Goal: Book appointment/travel/reservation

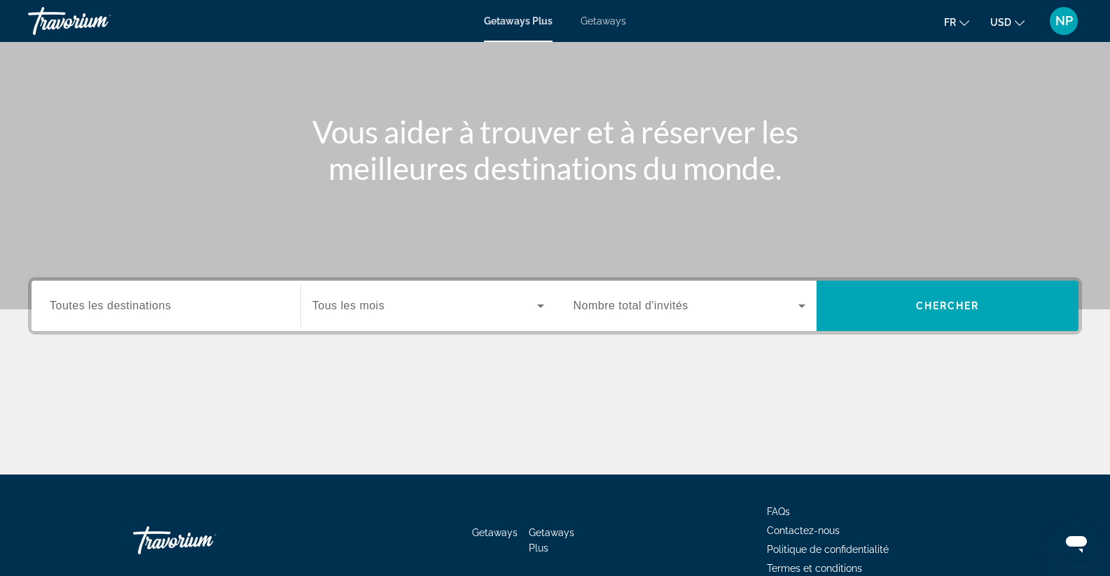
click at [91, 305] on span "Toutes les destinations" at bounding box center [110, 306] width 121 height 12
click at [91, 305] on input "Destination Toutes les destinations" at bounding box center [166, 306] width 233 height 17
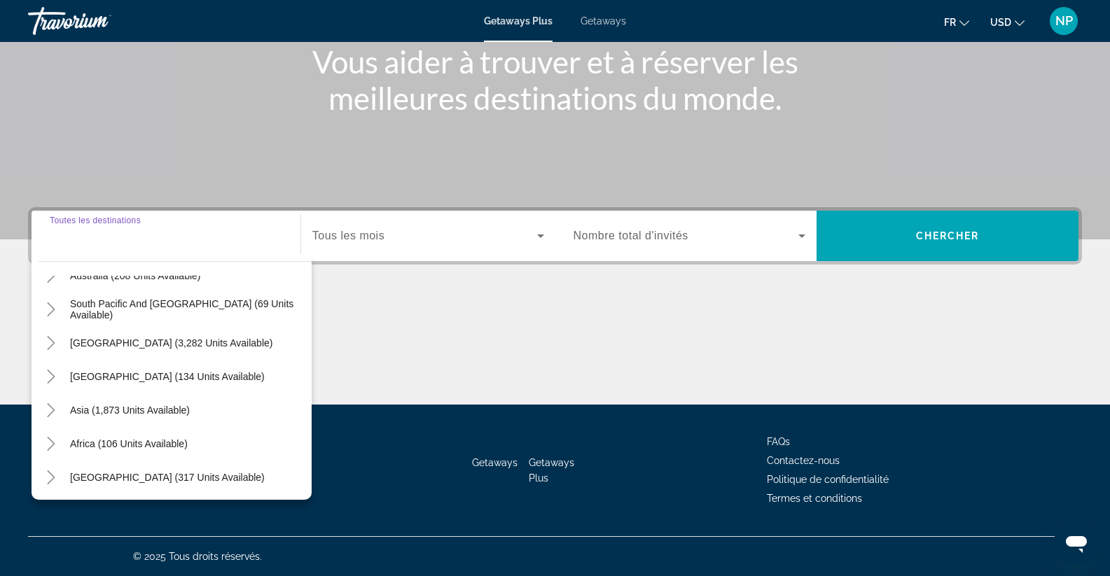
scroll to position [227, 0]
click at [148, 408] on span "Asia (1,873 units available)" at bounding box center [130, 408] width 120 height 11
type input "**********"
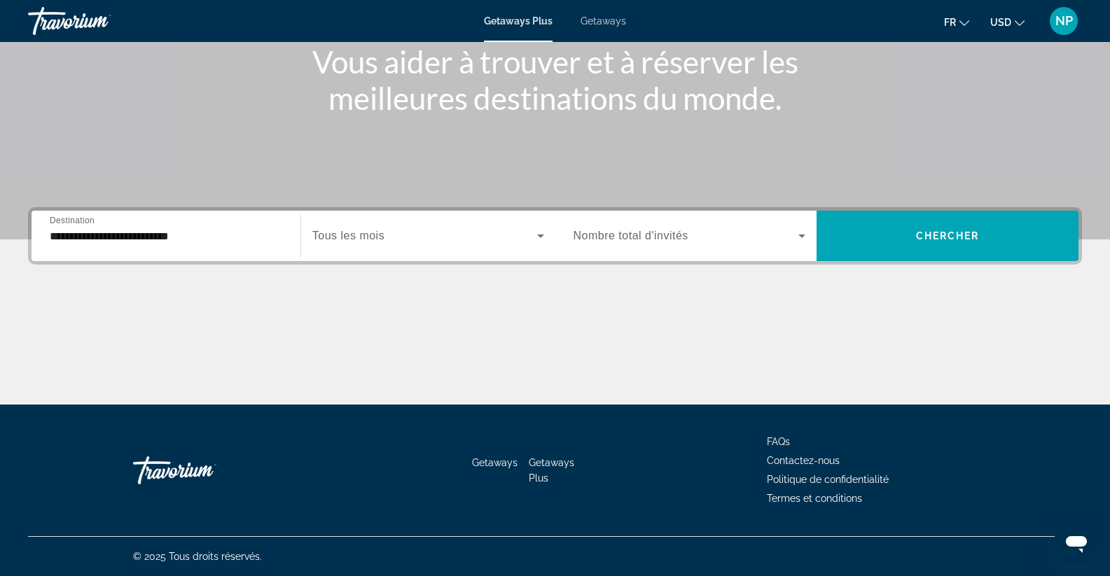
click at [373, 236] on span "Tous les mois" at bounding box center [348, 236] width 72 height 12
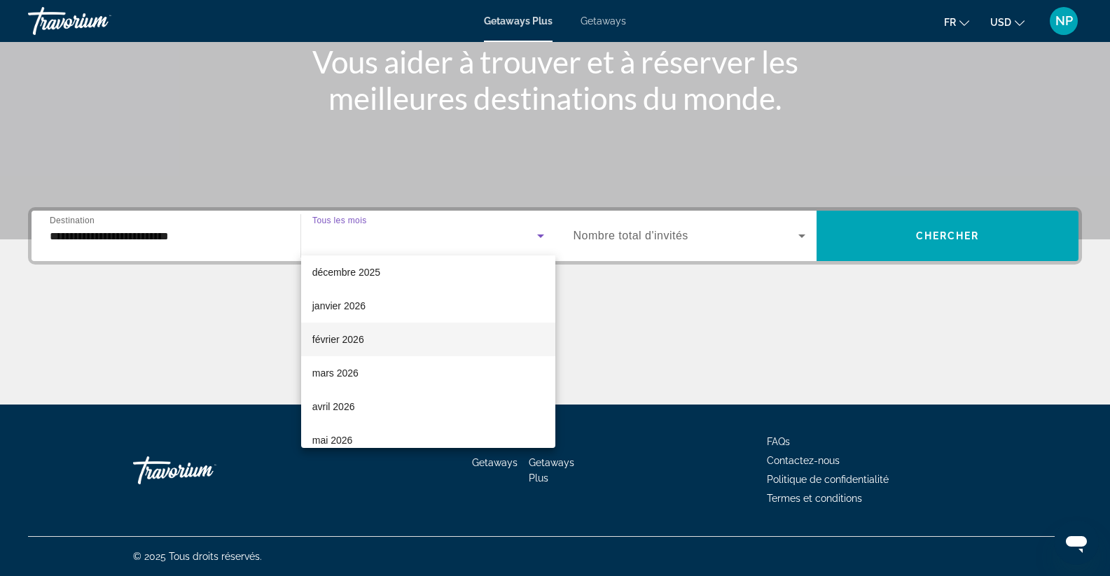
scroll to position [210, 0]
click at [338, 331] on span "avril 2026" at bounding box center [333, 336] width 43 height 17
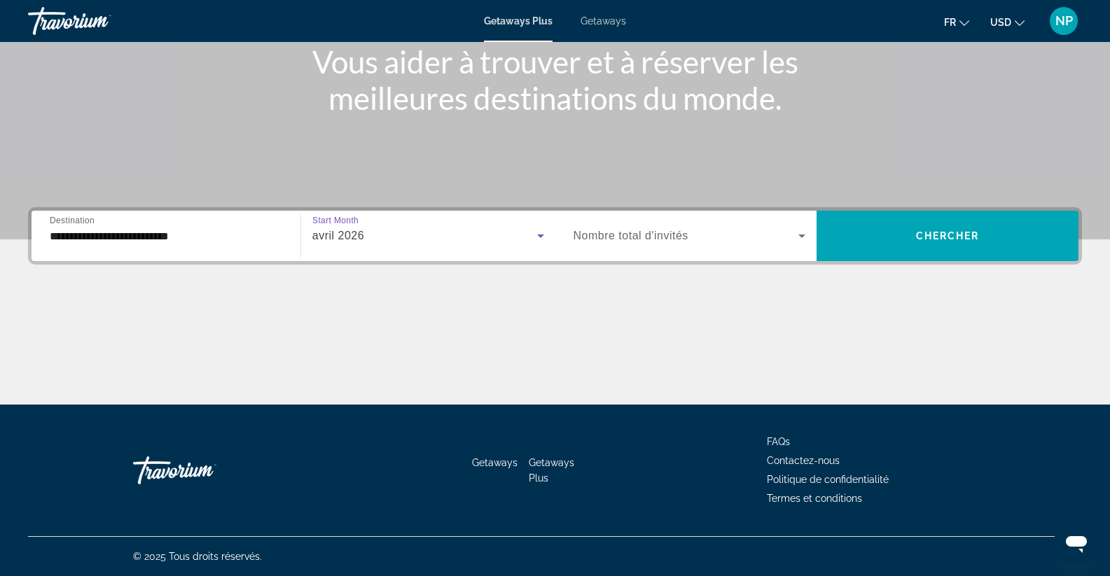
click at [691, 231] on span "Search widget" at bounding box center [687, 236] width 226 height 17
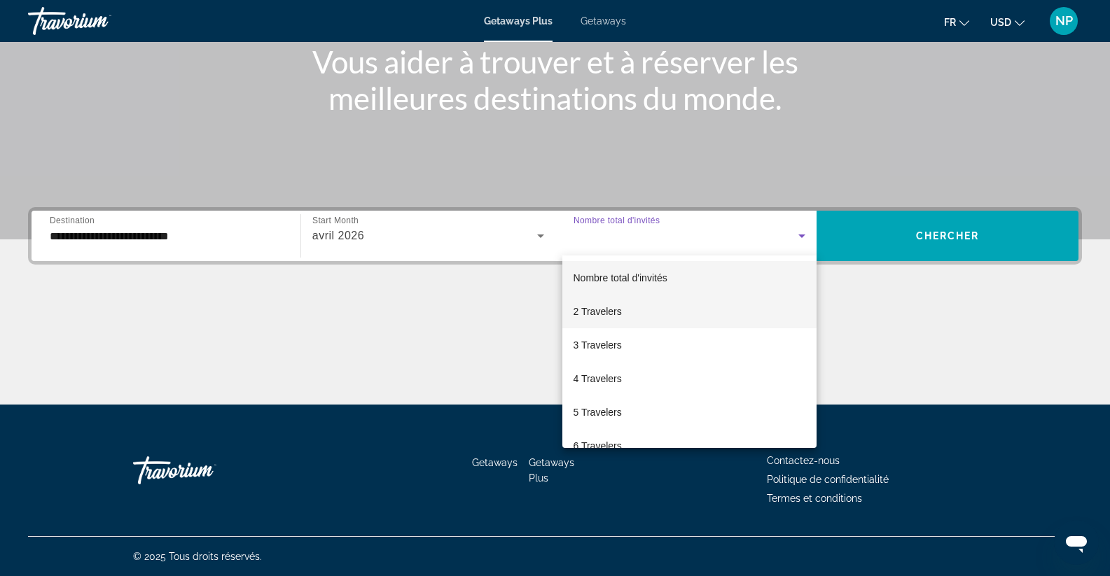
click at [599, 312] on span "2 Travelers" at bounding box center [598, 311] width 48 height 17
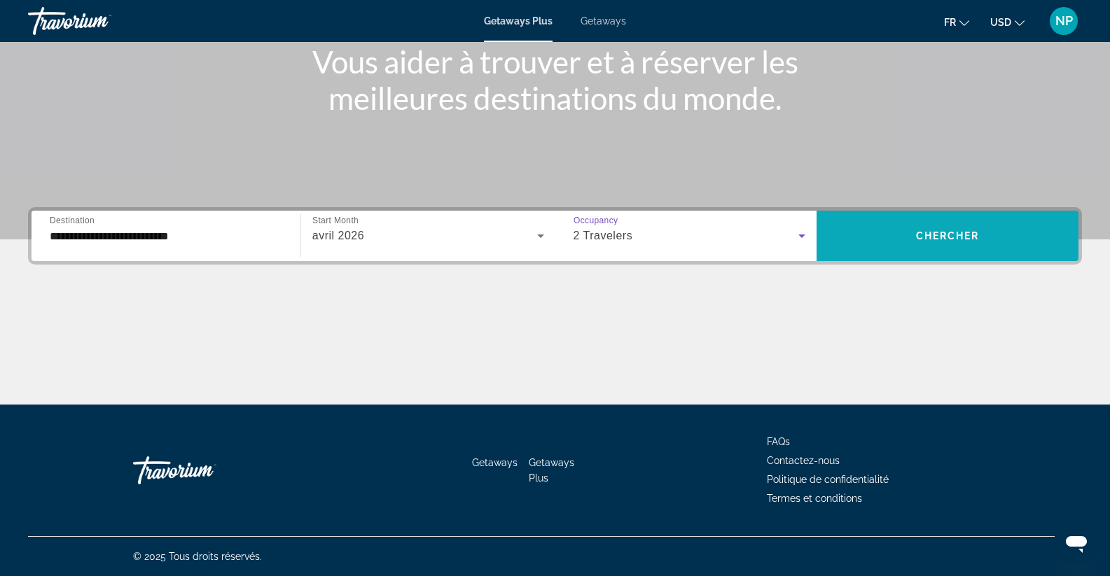
click at [906, 231] on span "Search widget" at bounding box center [948, 236] width 262 height 34
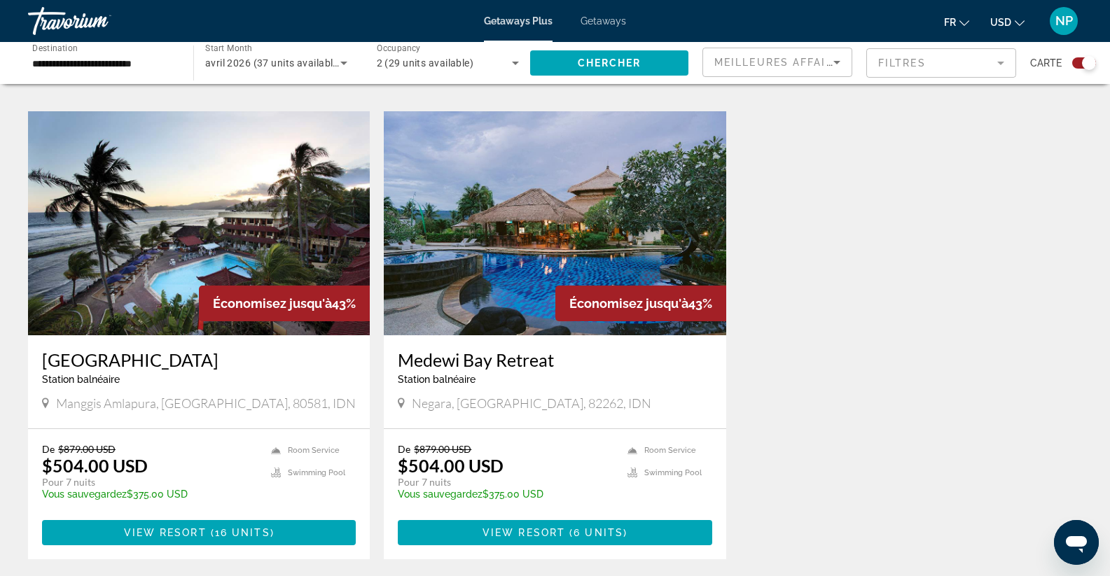
scroll to position [980, 0]
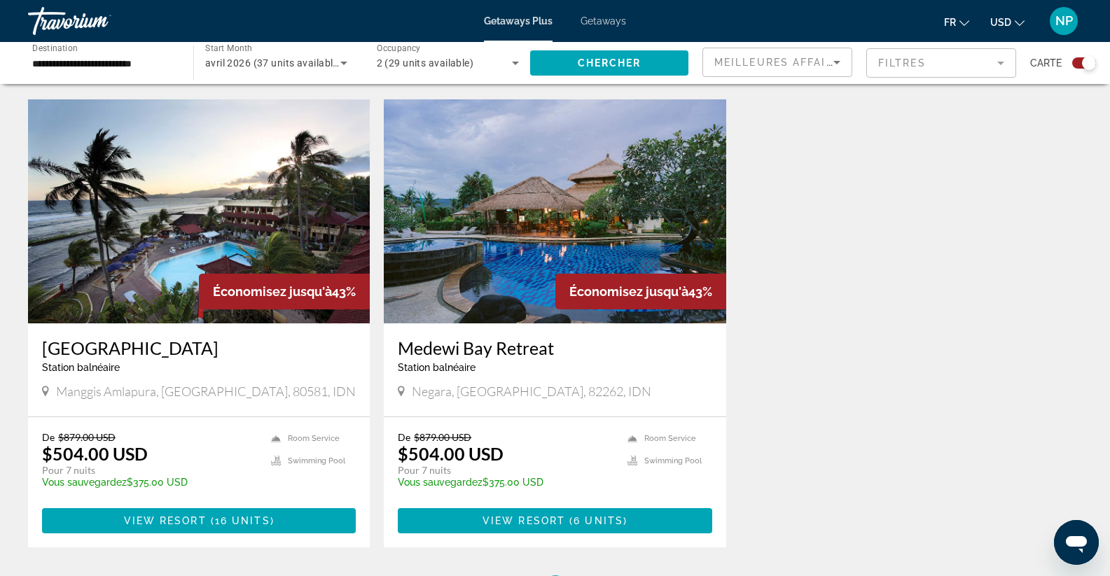
click at [207, 284] on div "Économisez jusqu'à 43%" at bounding box center [284, 292] width 171 height 36
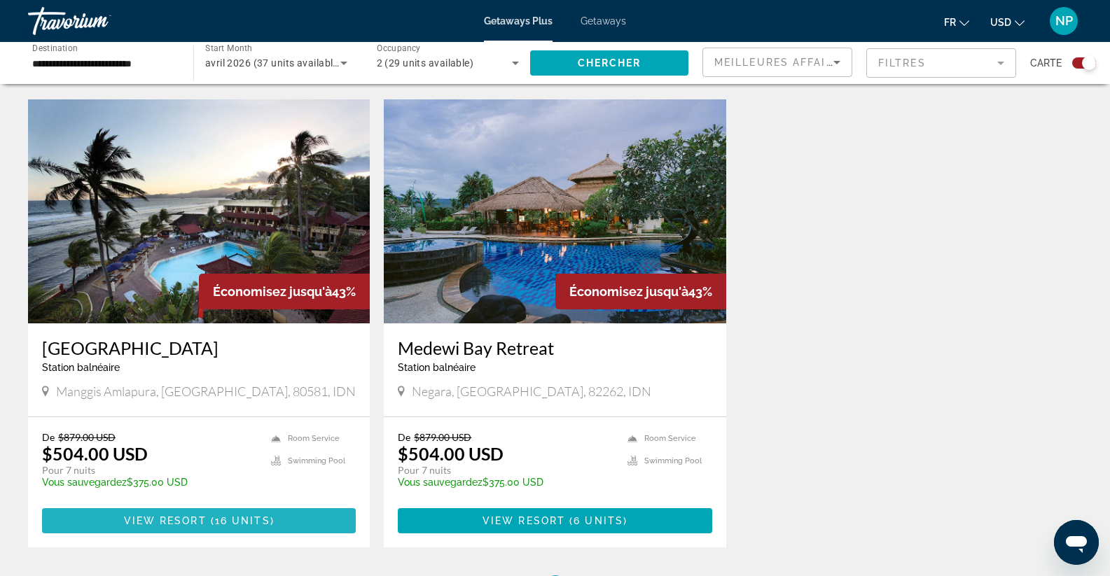
click at [180, 515] on span "View Resort" at bounding box center [165, 520] width 83 height 11
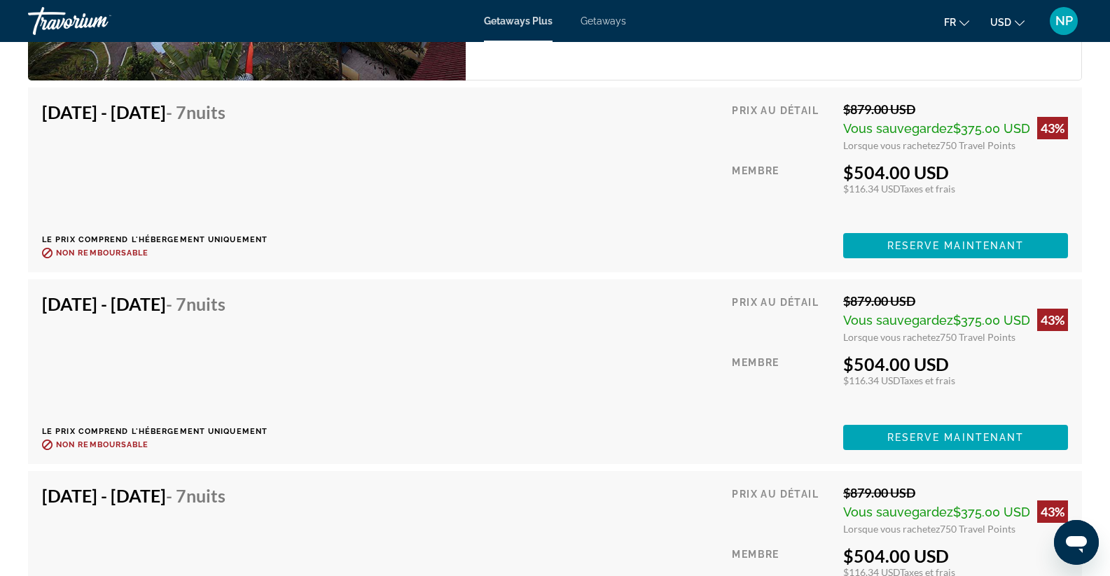
scroll to position [2731, 0]
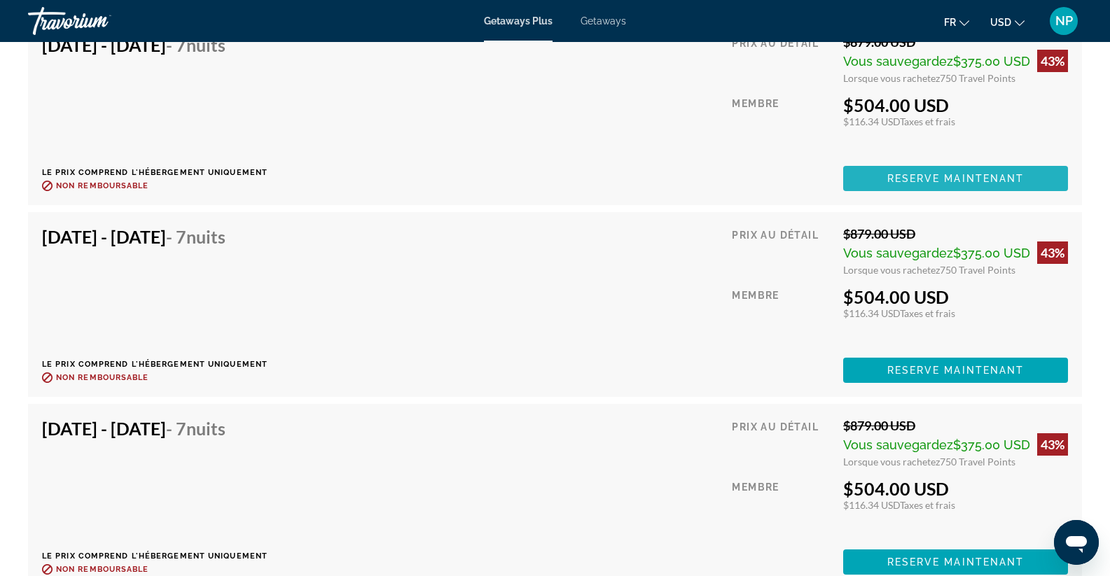
click at [894, 181] on span "Reserve maintenant" at bounding box center [955, 178] width 137 height 11
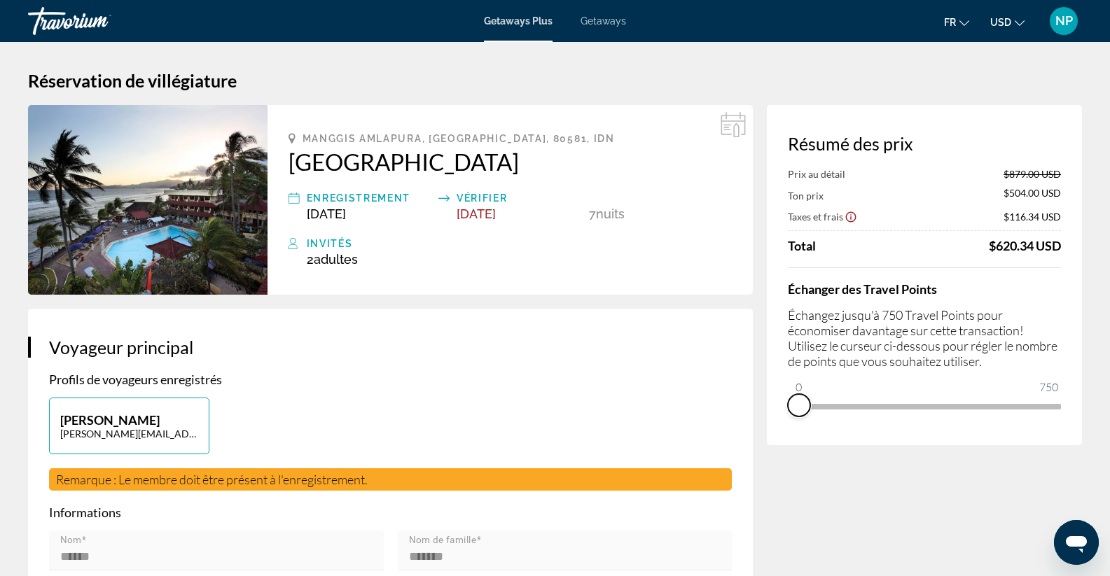
drag, startPoint x: 1045, startPoint y: 424, endPoint x: 775, endPoint y: 422, distance: 269.6
click at [775, 422] on div "Résumé des prix Prix au détail $879.00 USD Ton prix $504.00 USD Taxes et frais …" at bounding box center [924, 275] width 315 height 340
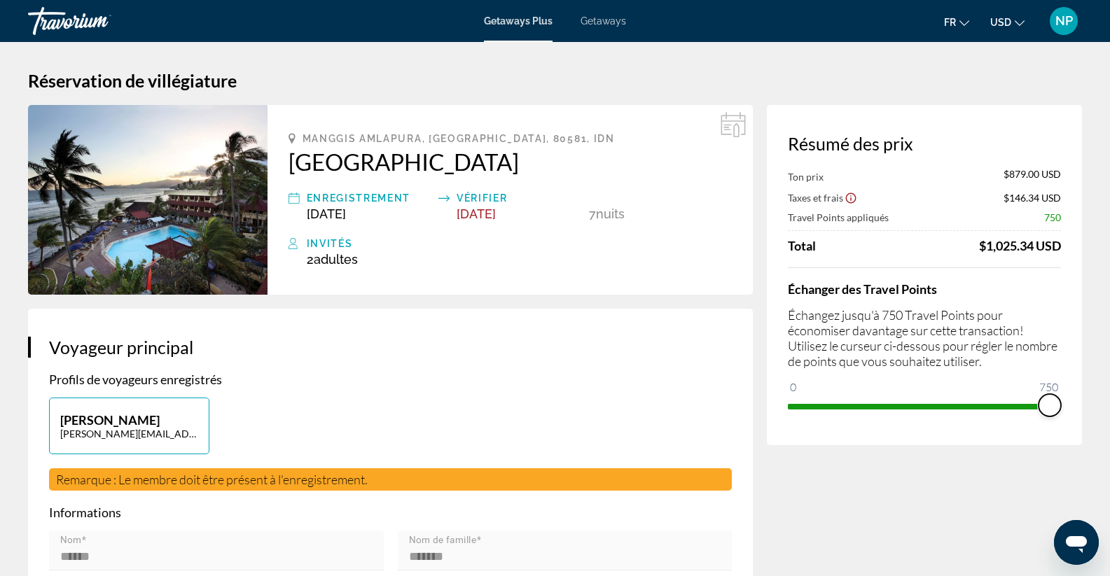
drag, startPoint x: 802, startPoint y: 389, endPoint x: 1097, endPoint y: 387, distance: 295.5
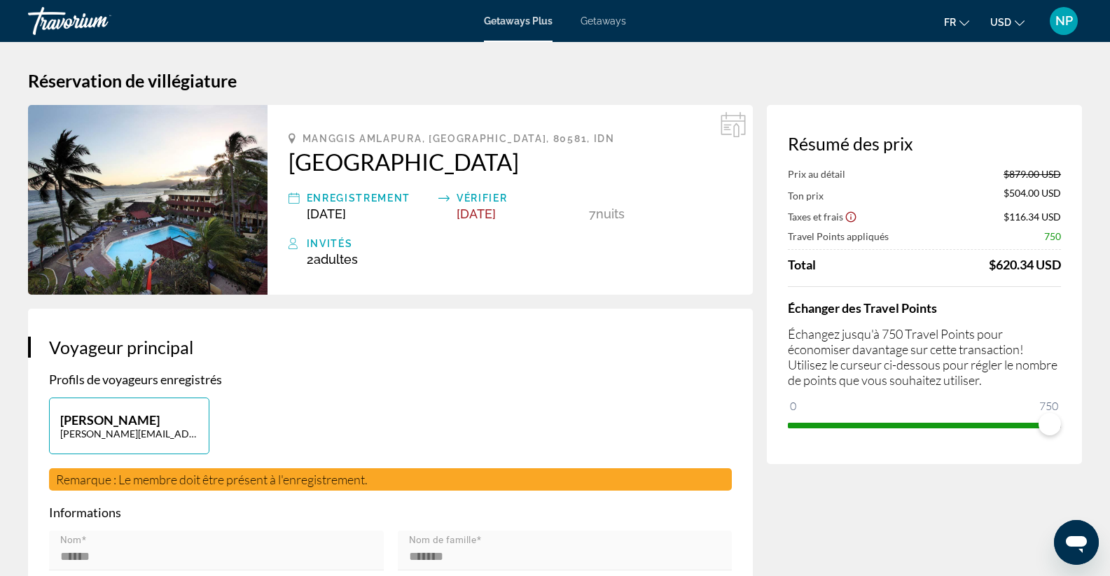
click at [850, 216] on icon "Show Taxes and Fees disclaimer" at bounding box center [851, 217] width 13 height 13
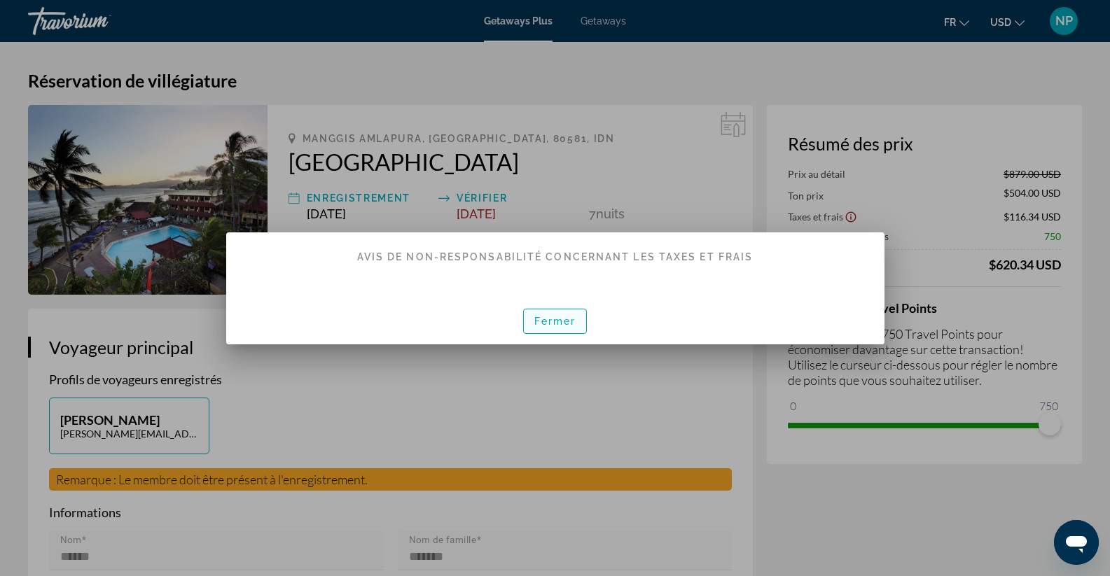
click at [547, 324] on span "Fermer" at bounding box center [555, 321] width 42 height 11
